Goal: Task Accomplishment & Management: Manage account settings

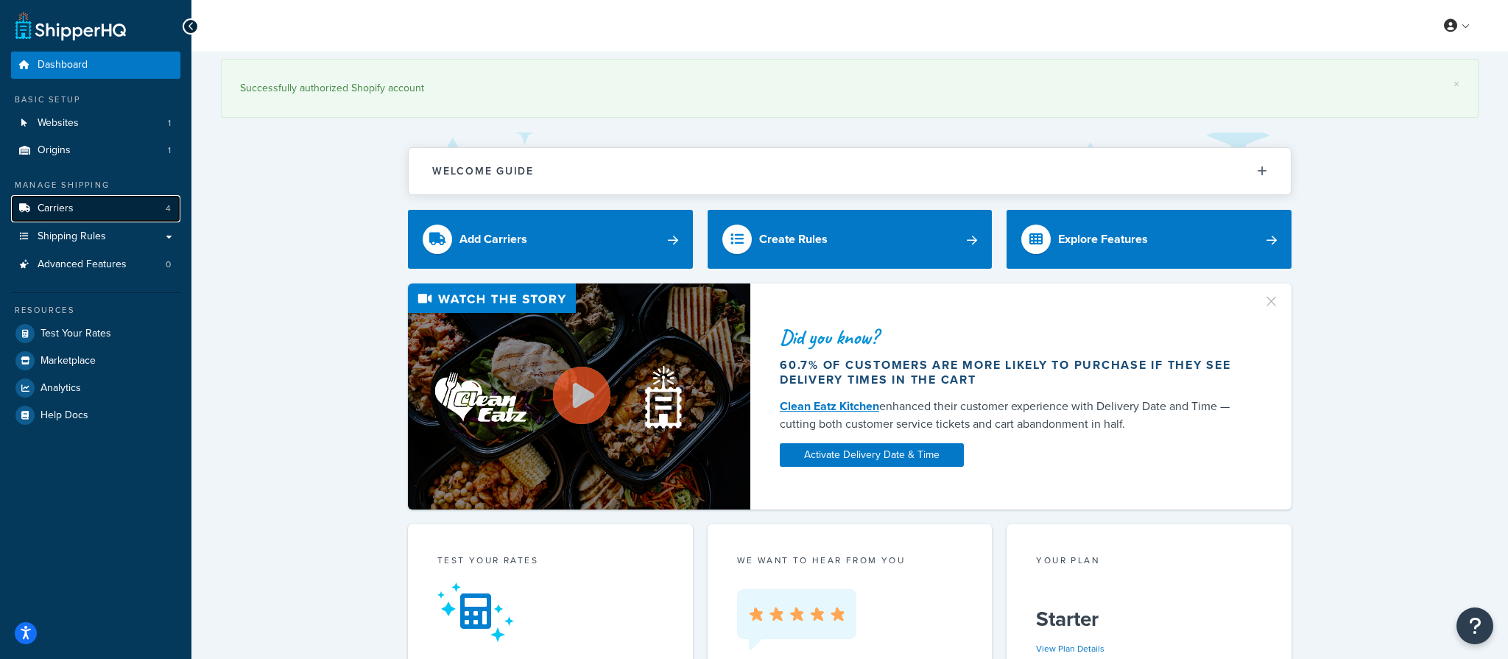
click at [96, 219] on link "Carriers 4" at bounding box center [95, 208] width 169 height 27
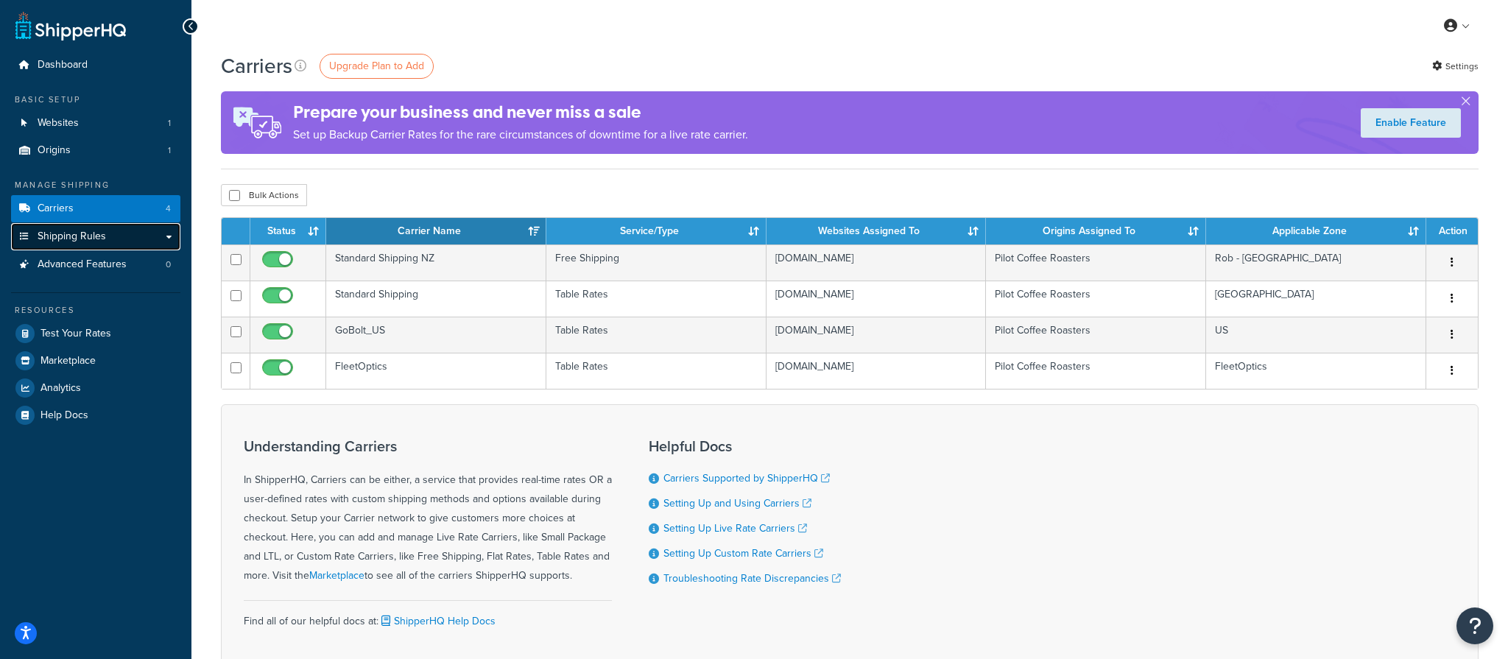
click at [127, 244] on link "Shipping Rules" at bounding box center [95, 236] width 169 height 27
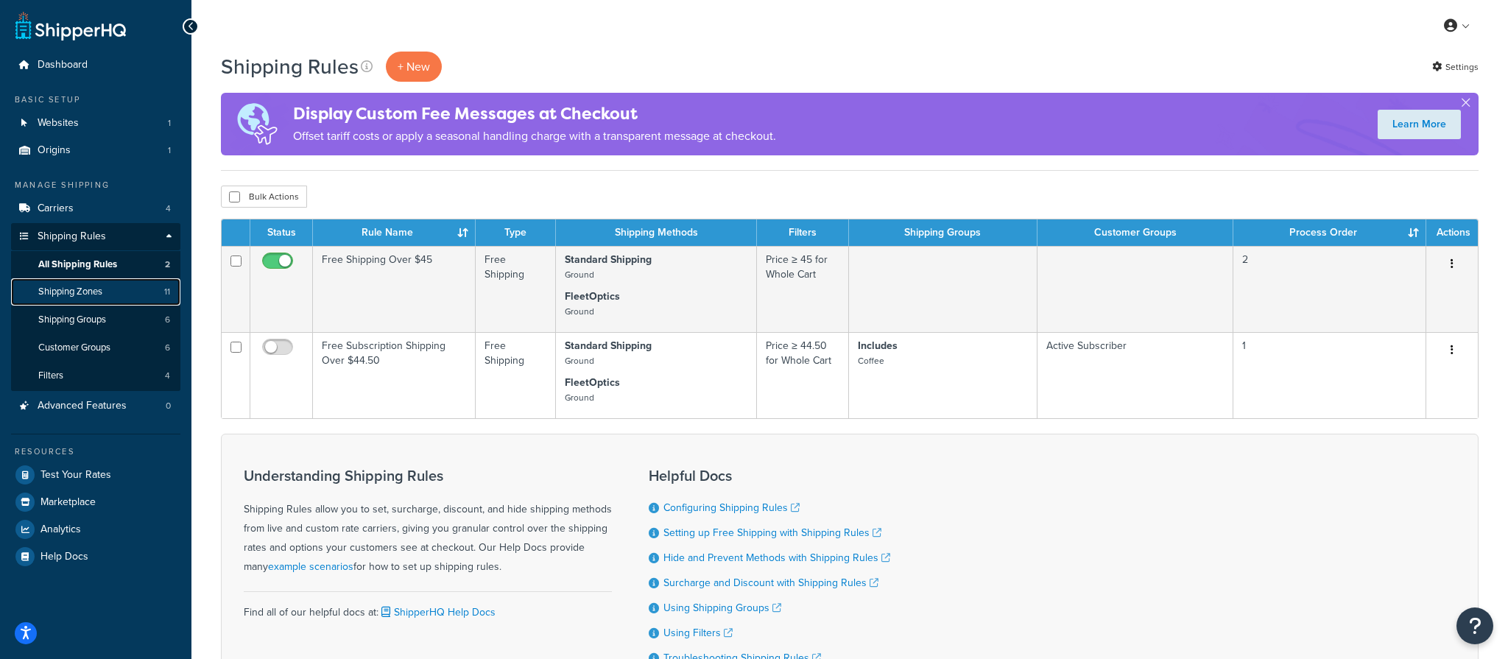
click at [106, 289] on link "Shipping Zones 11" at bounding box center [95, 291] width 169 height 27
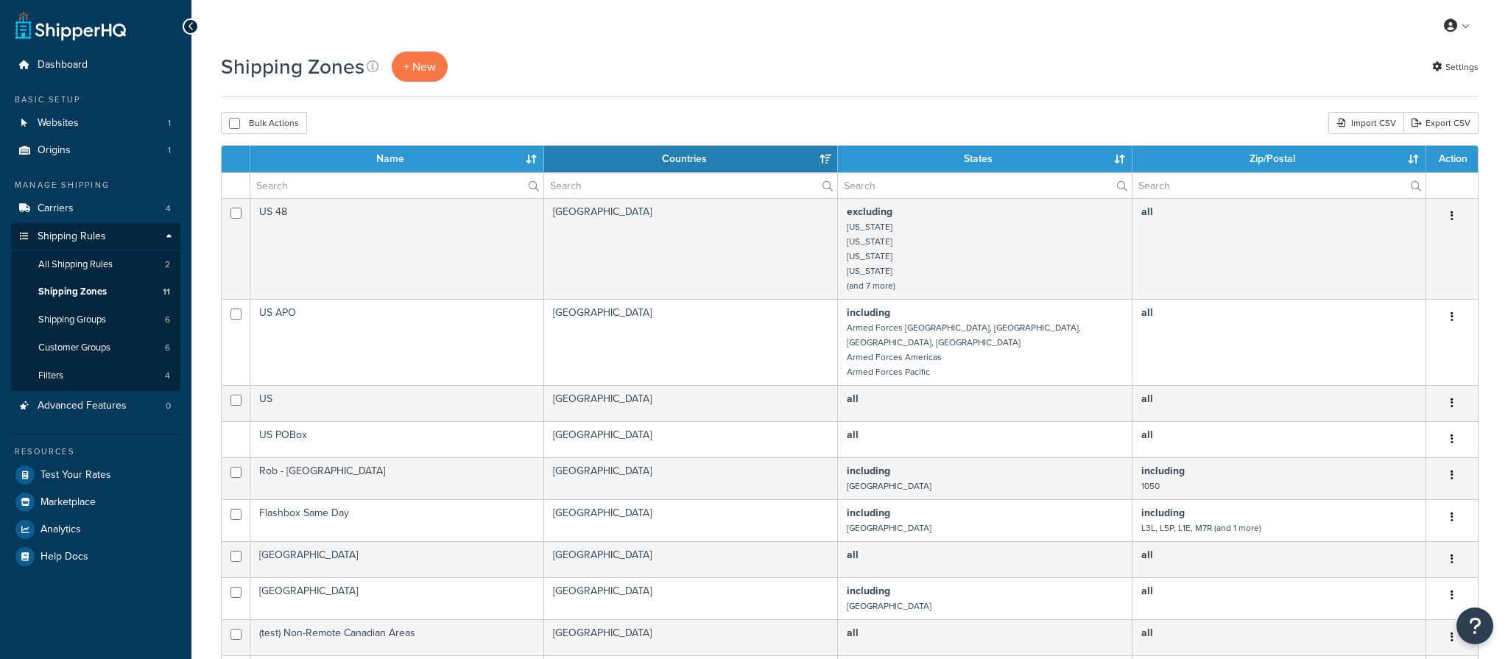
select select "15"
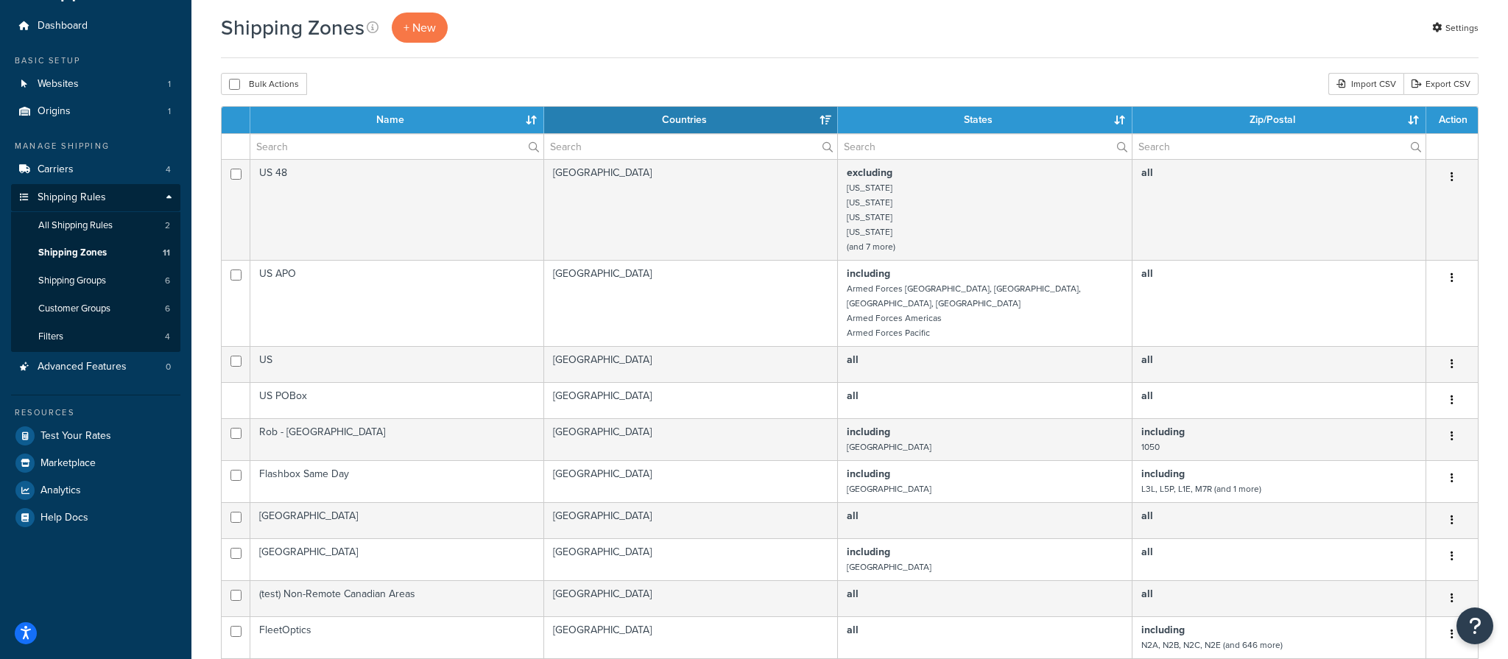
scroll to position [27, 0]
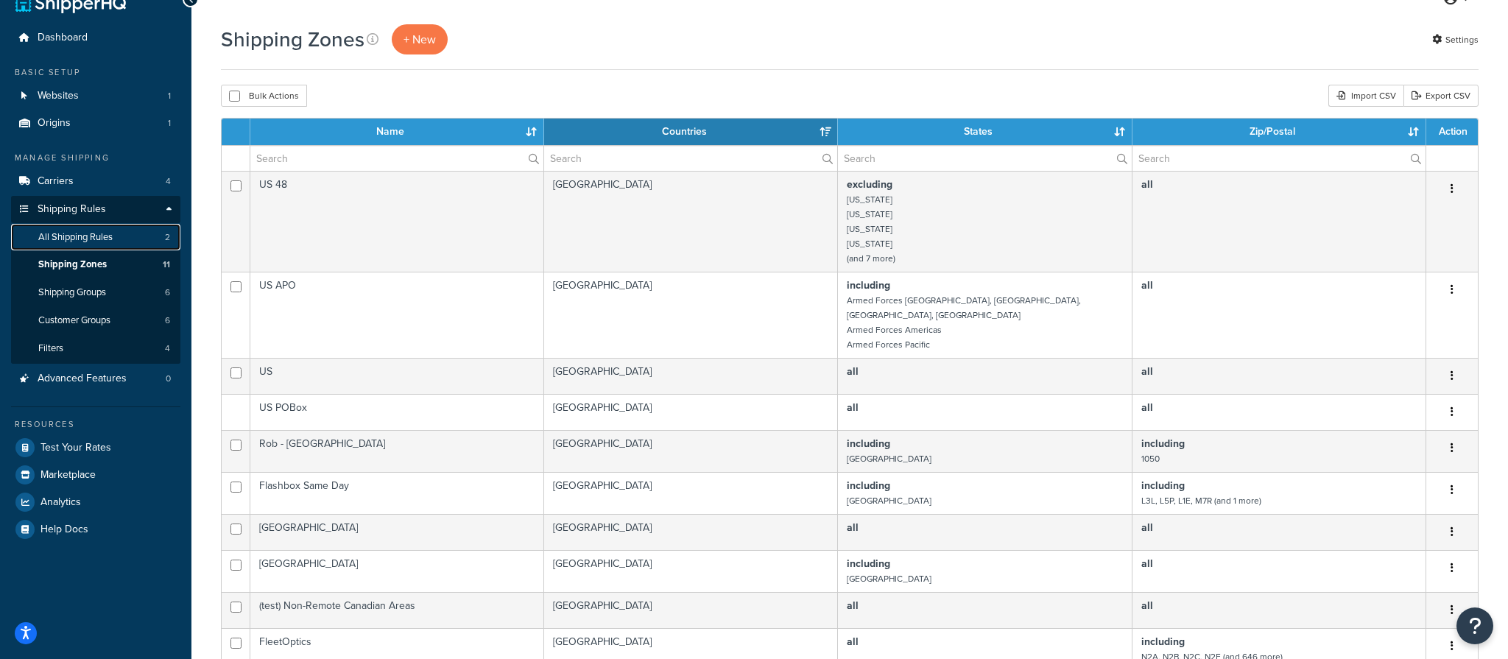
click at [90, 247] on link "All Shipping Rules 2" at bounding box center [95, 237] width 169 height 27
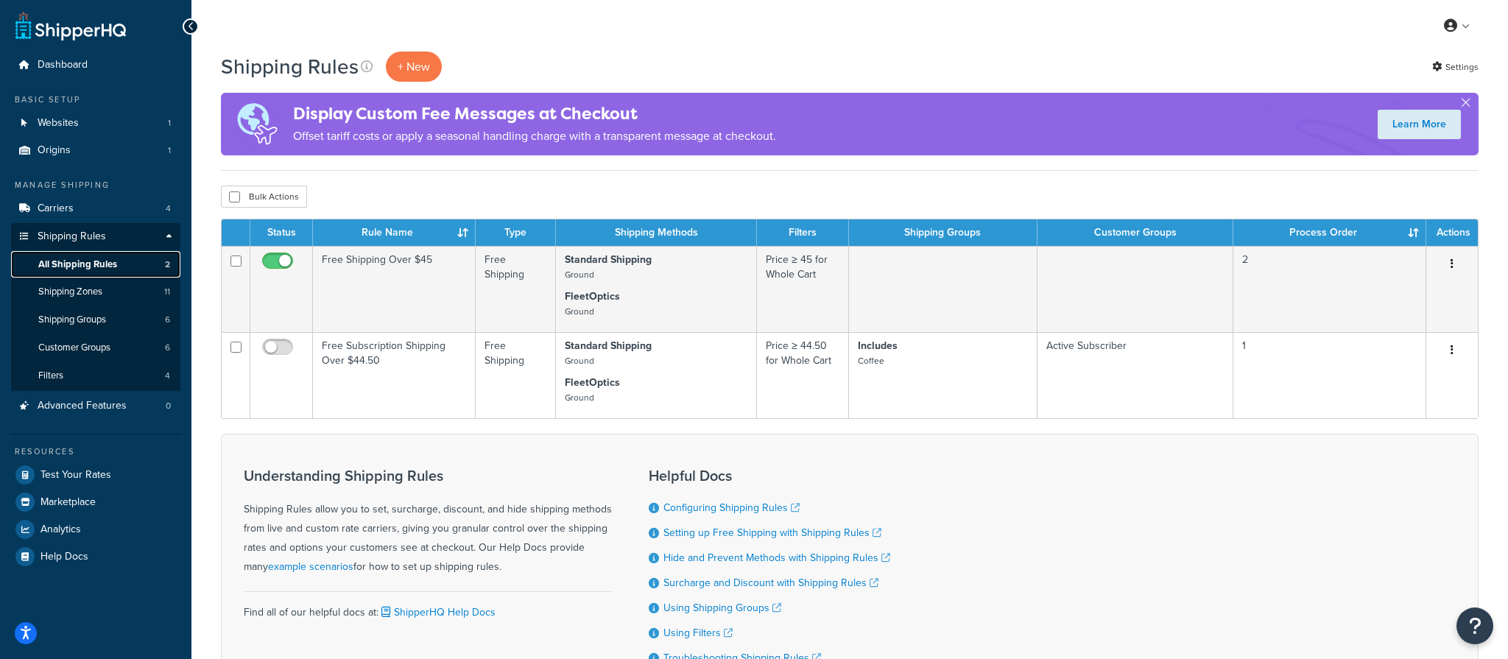
click at [82, 266] on span "All Shipping Rules" at bounding box center [77, 264] width 79 height 13
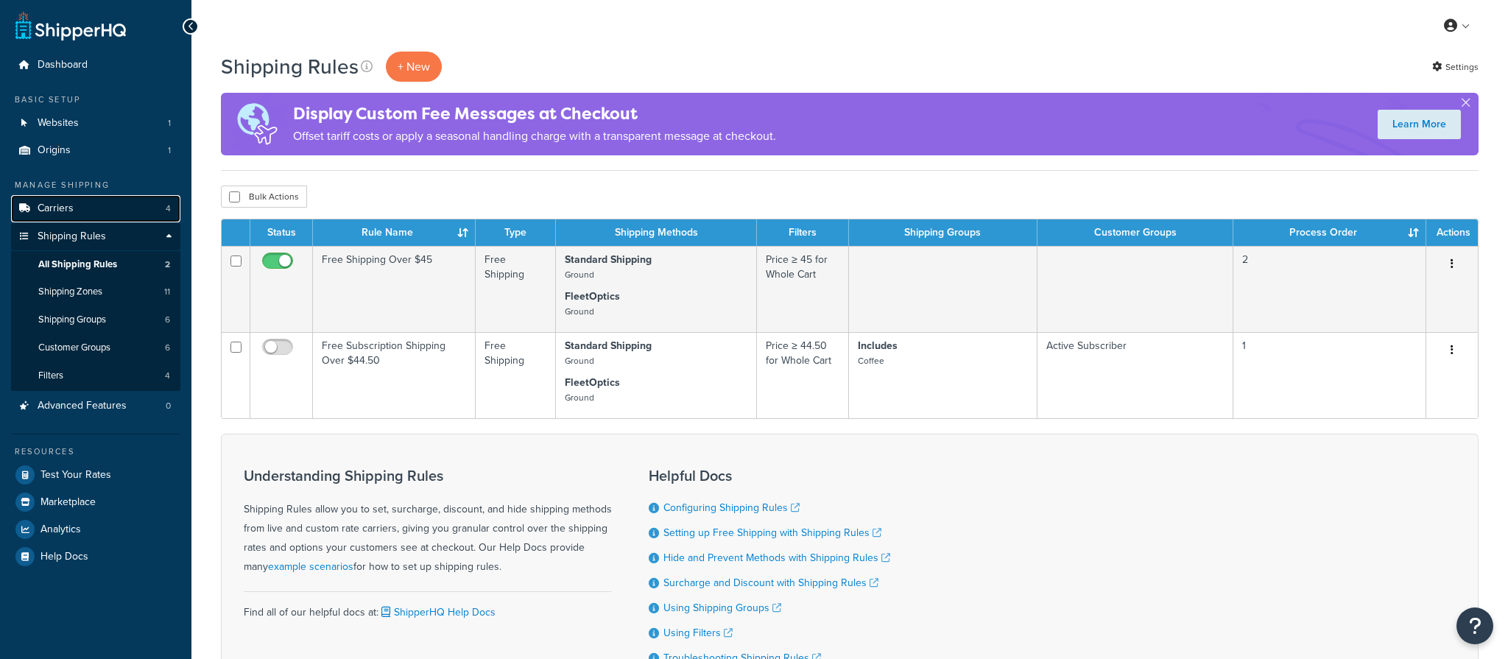
click at [74, 211] on link "Carriers 4" at bounding box center [95, 208] width 169 height 27
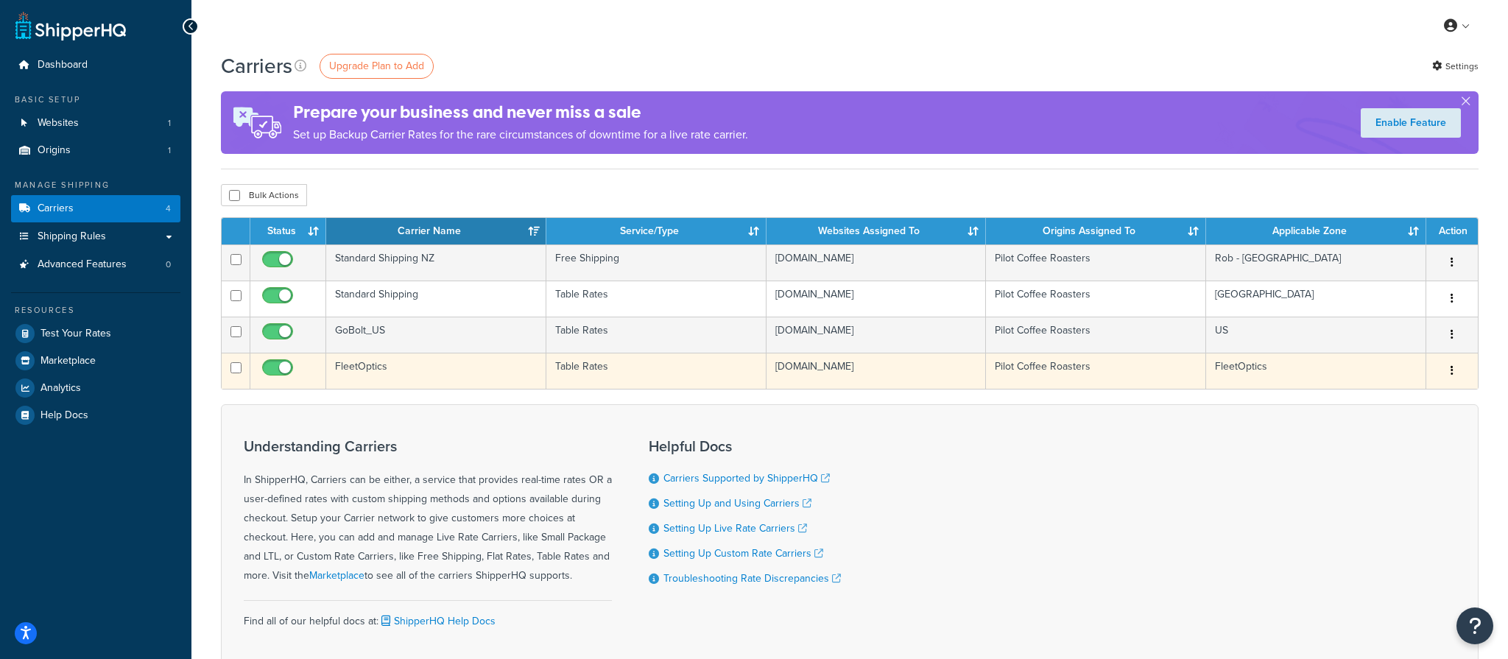
click at [871, 367] on td "a22b64-29.myshopify.com" at bounding box center [876, 371] width 220 height 36
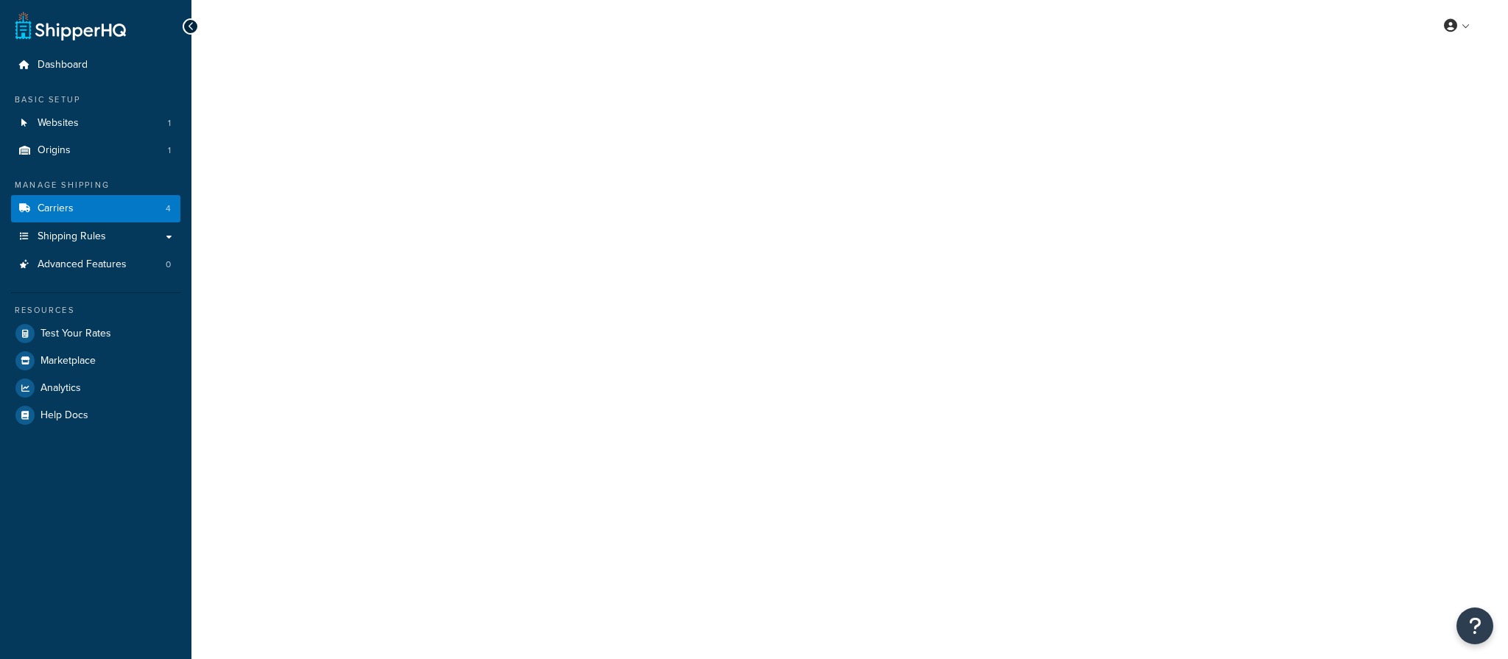
select select "25"
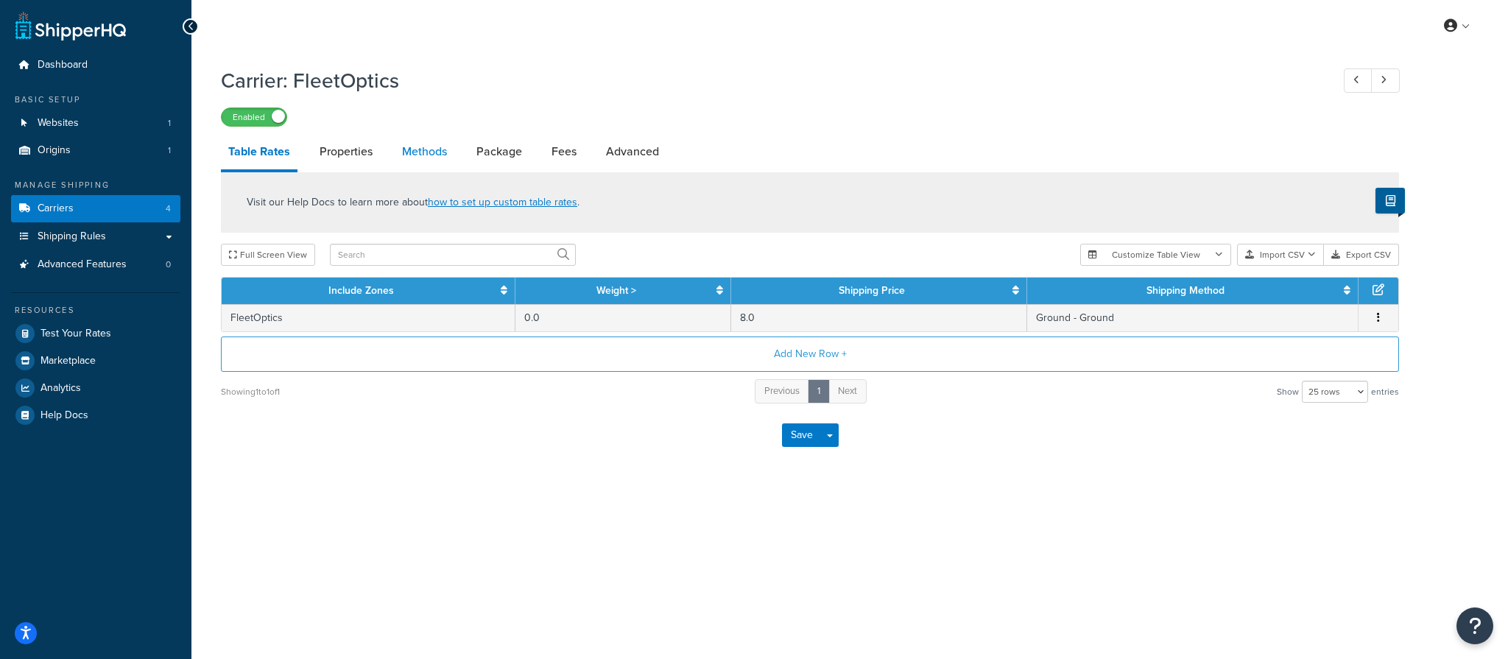
click at [431, 152] on link "Methods" at bounding box center [425, 151] width 60 height 35
select select "25"
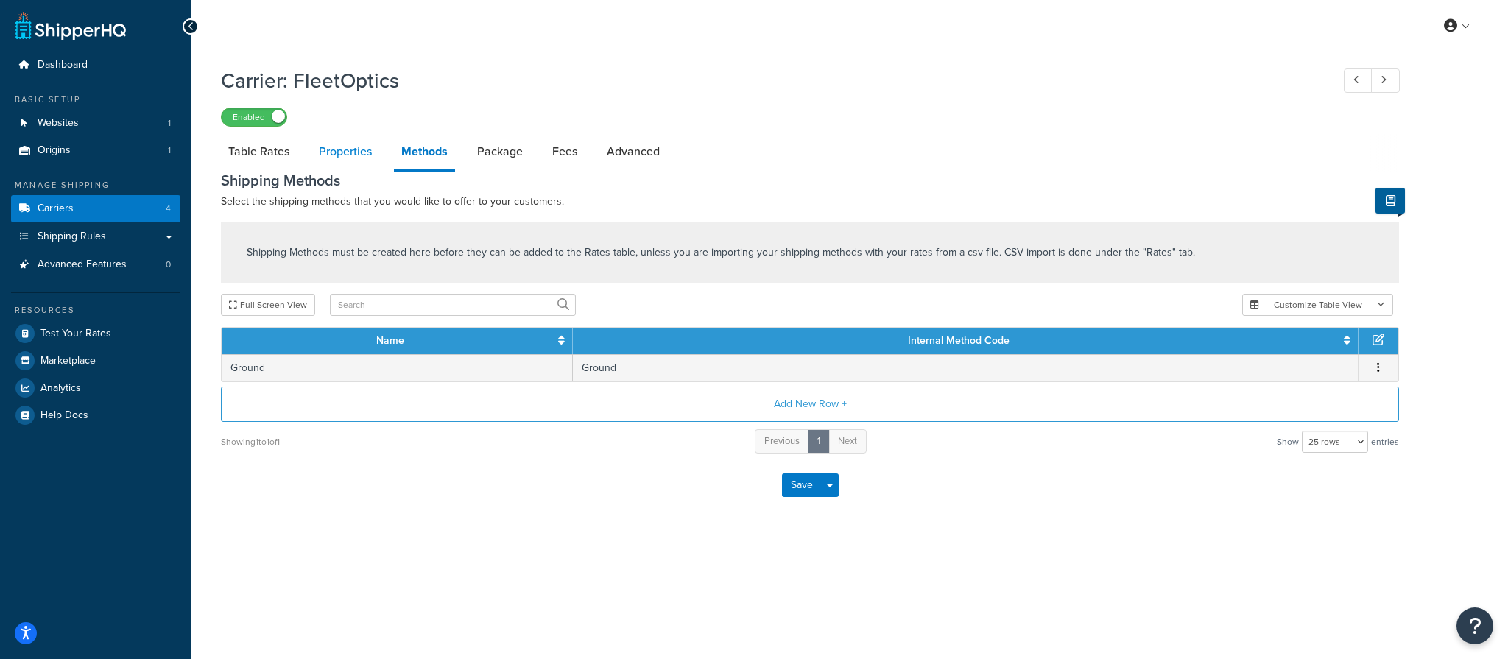
click at [337, 154] on link "Properties" at bounding box center [345, 151] width 68 height 35
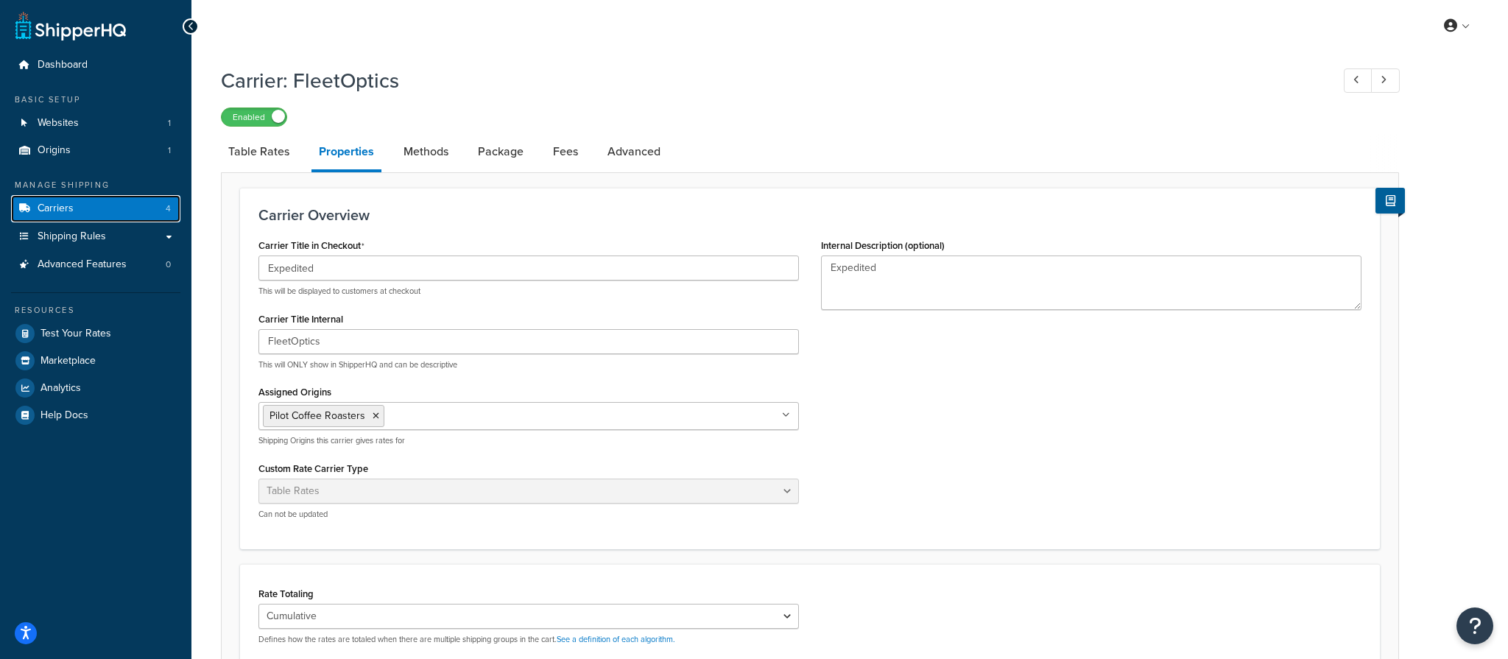
click at [96, 205] on link "Carriers 4" at bounding box center [95, 208] width 169 height 27
